Goal: Entertainment & Leisure: Consume media (video, audio)

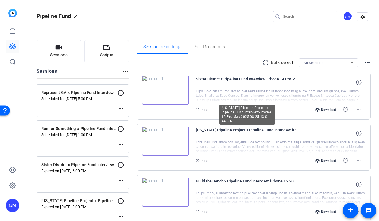
click at [268, 138] on span "[US_STATE] Pipeline Project x Pipeline Fund Interview-iPhone 15 Pro Max-2025-08…" at bounding box center [247, 133] width 102 height 13
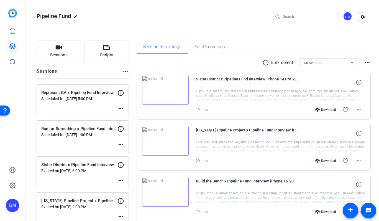
click at [268, 138] on span "[US_STATE] Pipeline Project x Pipeline Fund Interview-iPhone 15 Pro Max-2025-08…" at bounding box center [247, 133] width 102 height 13
click at [165, 140] on img at bounding box center [165, 141] width 47 height 29
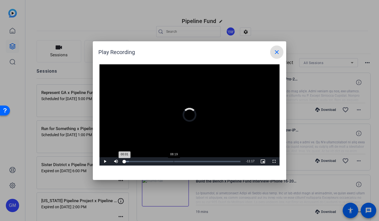
click at [174, 160] on div "Loaded : 3.80% 08:19 00:01" at bounding box center [183, 161] width 122 height 8
click at [103, 161] on span "Video Player" at bounding box center [104, 161] width 11 height 0
click at [229, 198] on div at bounding box center [189, 110] width 379 height 221
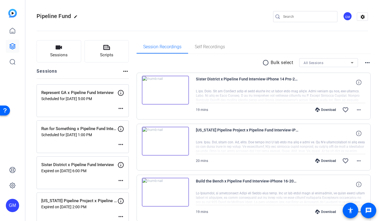
click at [264, 145] on div at bounding box center [281, 147] width 170 height 14
click at [355, 160] on mat-icon "more_horiz" at bounding box center [358, 160] width 7 height 7
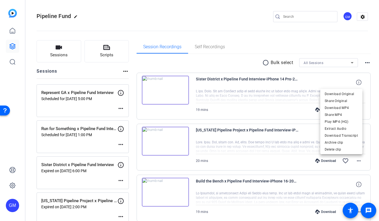
click at [299, 144] on div at bounding box center [189, 110] width 379 height 221
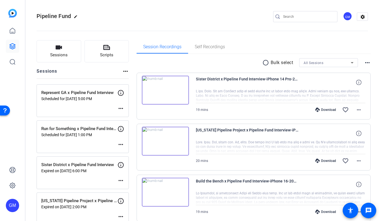
click at [334, 143] on div at bounding box center [281, 147] width 170 height 14
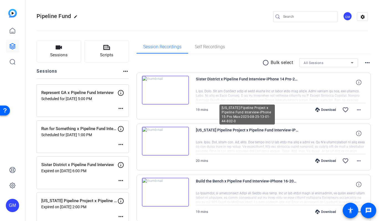
click at [280, 130] on span "[US_STATE] Pipeline Project x Pipeline Fund Interview-iPhone 15 Pro Max-2025-08…" at bounding box center [247, 133] width 102 height 13
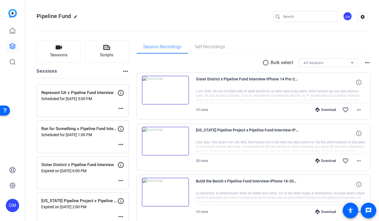
click at [240, 150] on div at bounding box center [281, 147] width 170 height 14
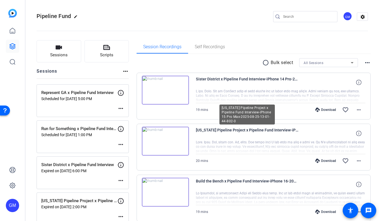
click at [209, 128] on span "[US_STATE] Pipeline Project x Pipeline Fund Interview-iPhone 15 Pro Max-2025-08…" at bounding box center [247, 133] width 102 height 13
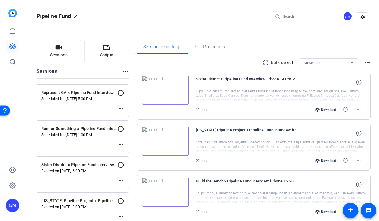
click at [175, 133] on img at bounding box center [165, 141] width 47 height 29
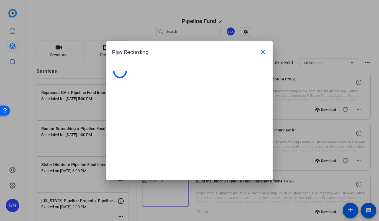
click at [175, 133] on div at bounding box center [189, 119] width 166 height 121
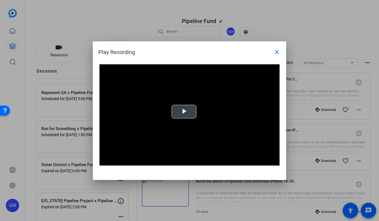
click at [184, 111] on span "Video Player" at bounding box center [184, 111] width 0 height 0
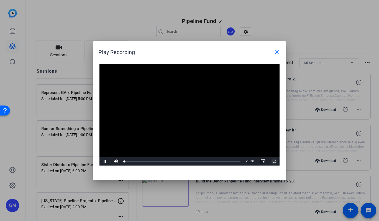
click at [274, 161] on span "Video Player" at bounding box center [273, 161] width 11 height 0
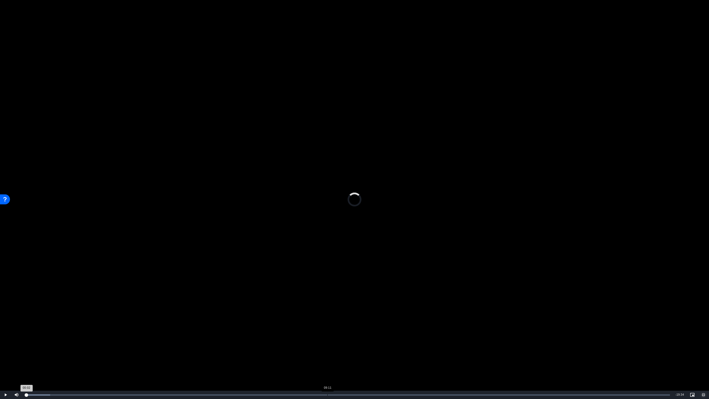
click at [327, 220] on div "Loaded : 3.91% 09:11 00:02" at bounding box center [347, 394] width 645 height 1
click at [360, 220] on video "Video Player" at bounding box center [354, 199] width 709 height 399
click at [362, 220] on video "Video Player" at bounding box center [354, 199] width 709 height 399
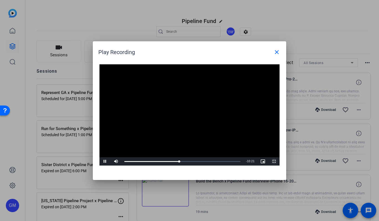
click at [275, 161] on span "Video Player" at bounding box center [273, 161] width 11 height 0
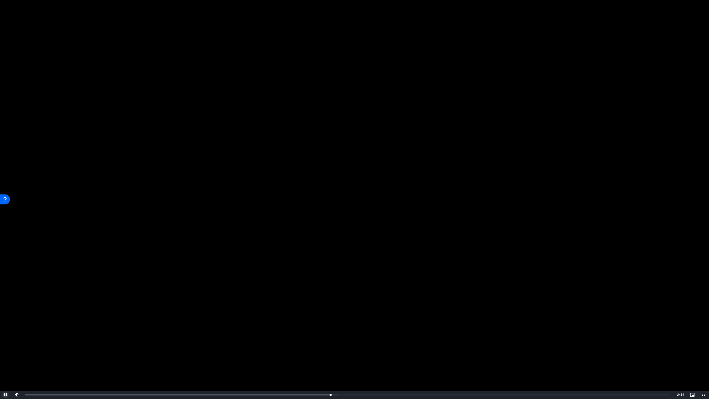
click at [3, 220] on span "Video Player" at bounding box center [5, 395] width 11 height 0
drag, startPoint x: 332, startPoint y: 395, endPoint x: 324, endPoint y: 390, distance: 9.2
click at [324, 220] on div "Video Player is loading. Play Video Play Mute 20% Current Time 9:05 / Duration …" at bounding box center [354, 199] width 709 height 399
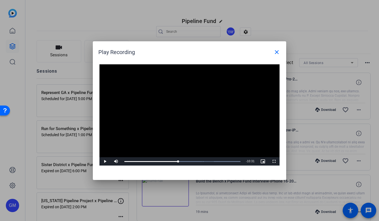
click at [315, 23] on div at bounding box center [189, 110] width 379 height 221
